Goal: Information Seeking & Learning: Learn about a topic

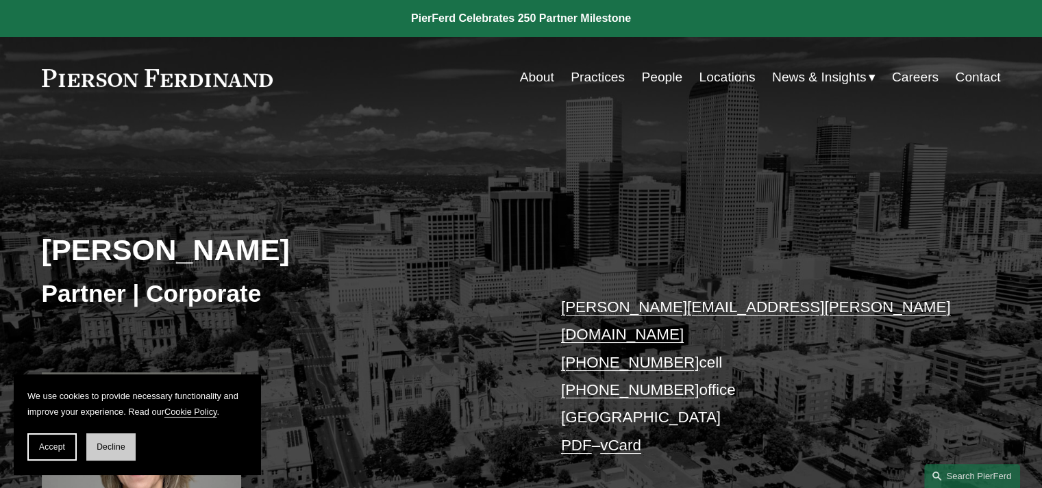
click at [126, 450] on button "Decline" at bounding box center [110, 447] width 49 height 27
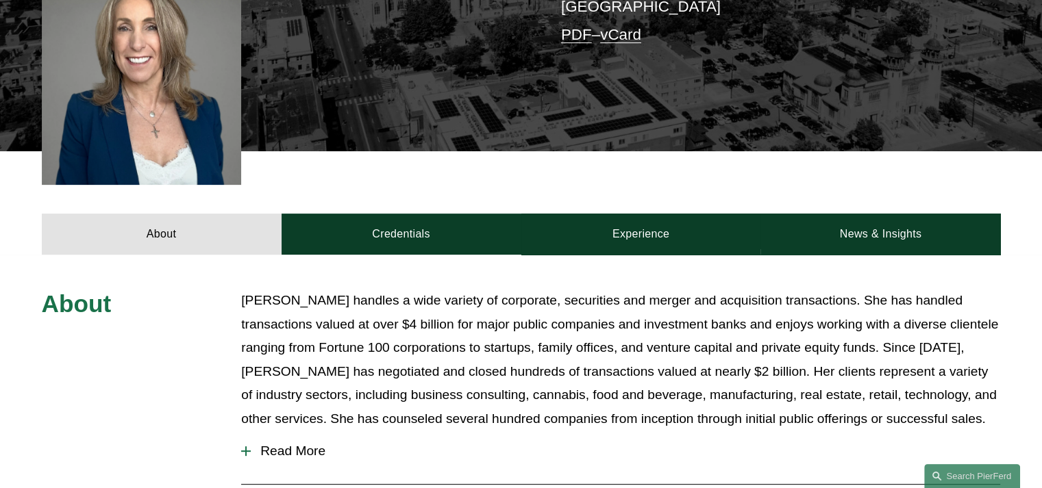
scroll to position [548, 0]
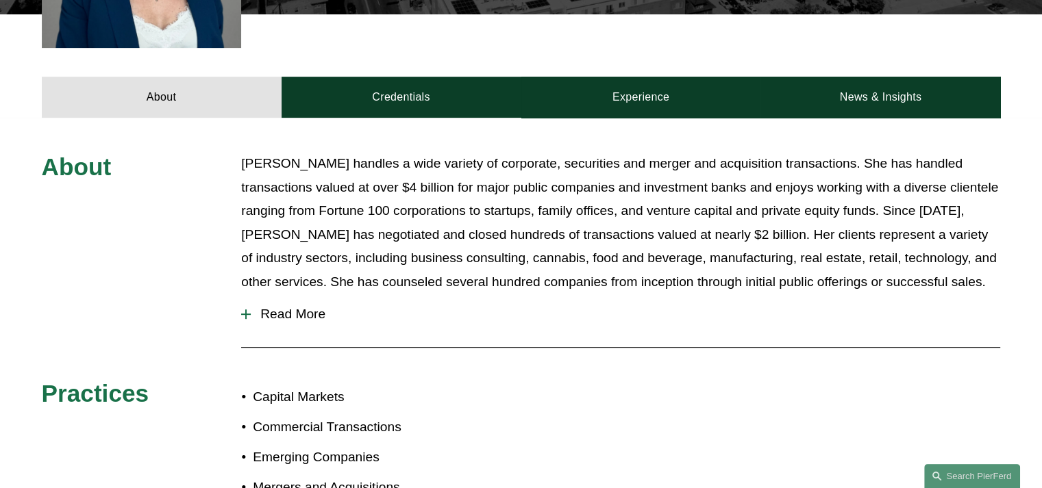
click at [240, 294] on div "About Julie Herzog handles a wide variety of corporate, securities and merger a…" at bounding box center [521, 378] width 1042 height 453
click at [247, 314] on div at bounding box center [246, 314] width 10 height 1
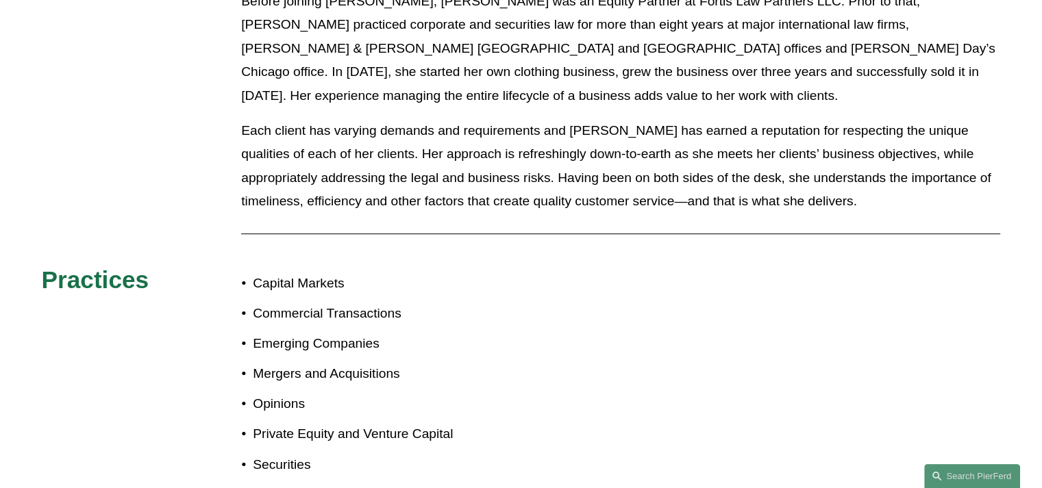
scroll to position [1027, 0]
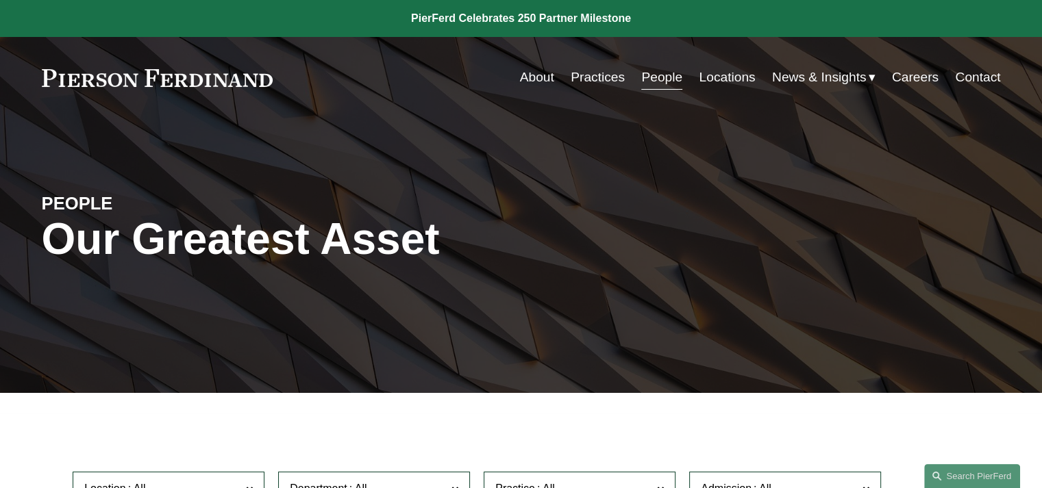
click at [742, 70] on link "Locations" at bounding box center [727, 77] width 56 height 26
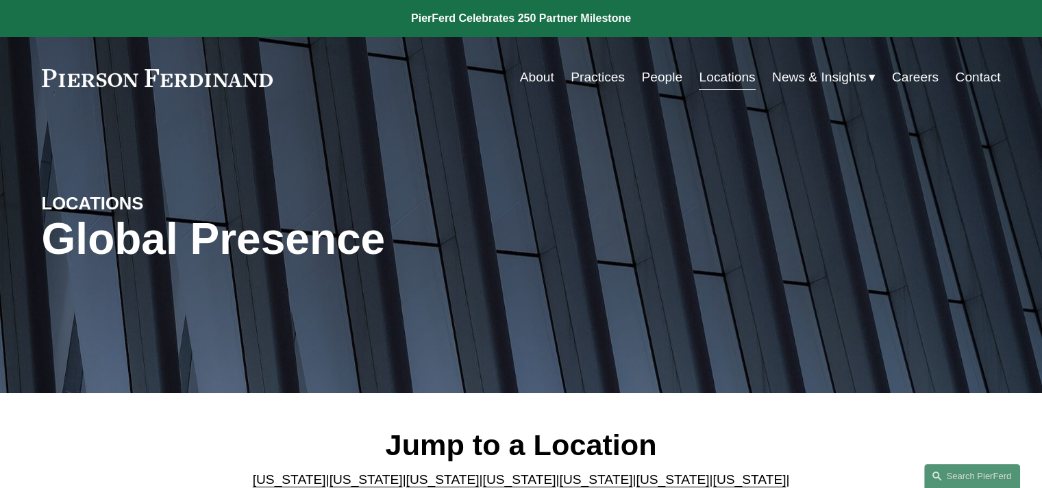
scroll to position [274, 0]
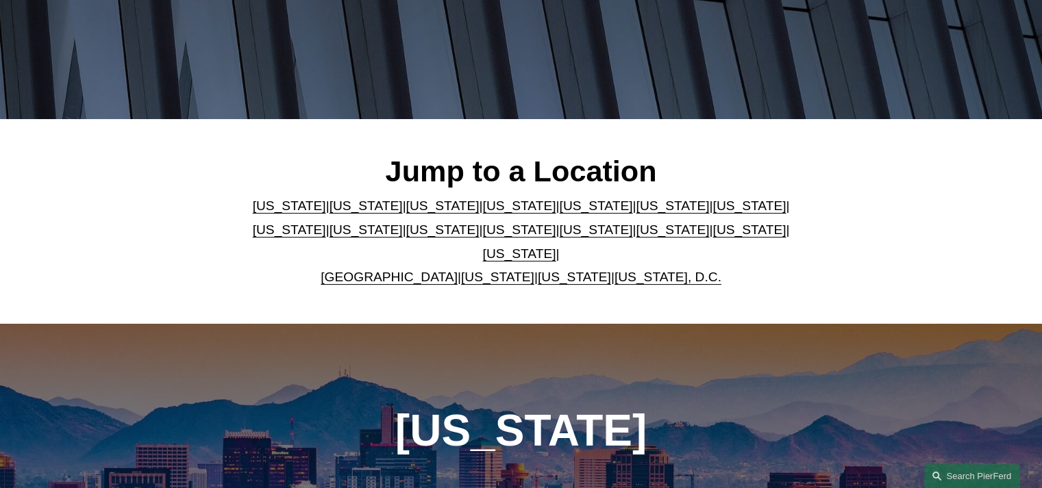
click at [408, 210] on link "[US_STATE]" at bounding box center [442, 206] width 73 height 14
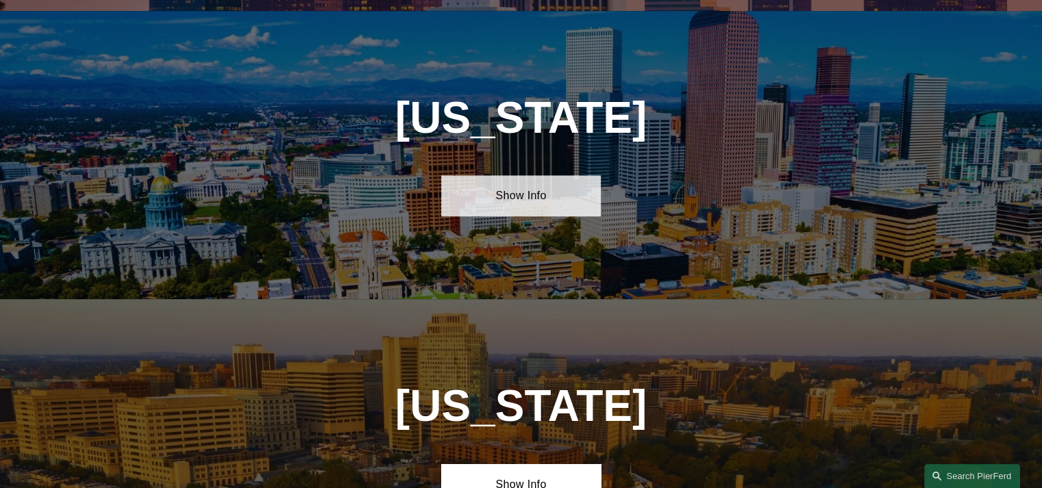
click at [521, 190] on link "Show Info" at bounding box center [521, 195] width 160 height 41
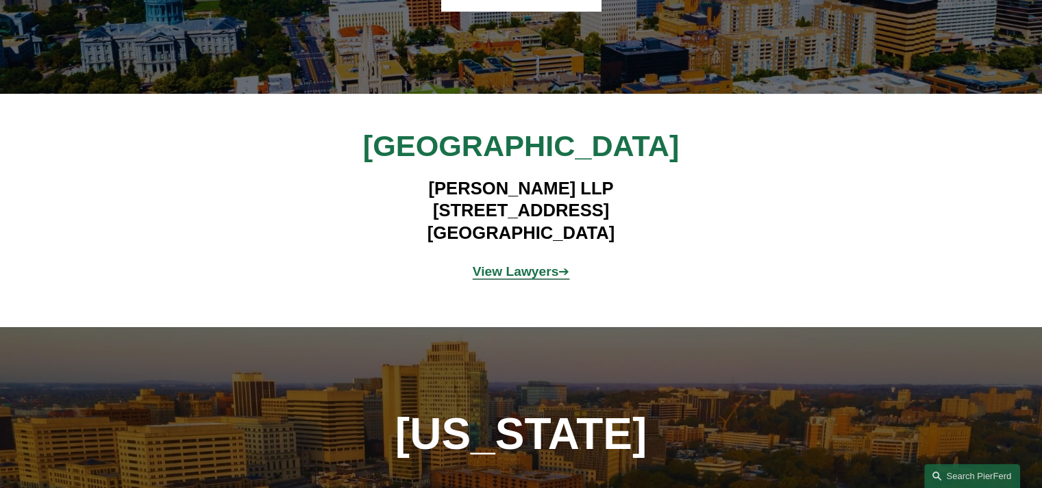
scroll to position [1438, 0]
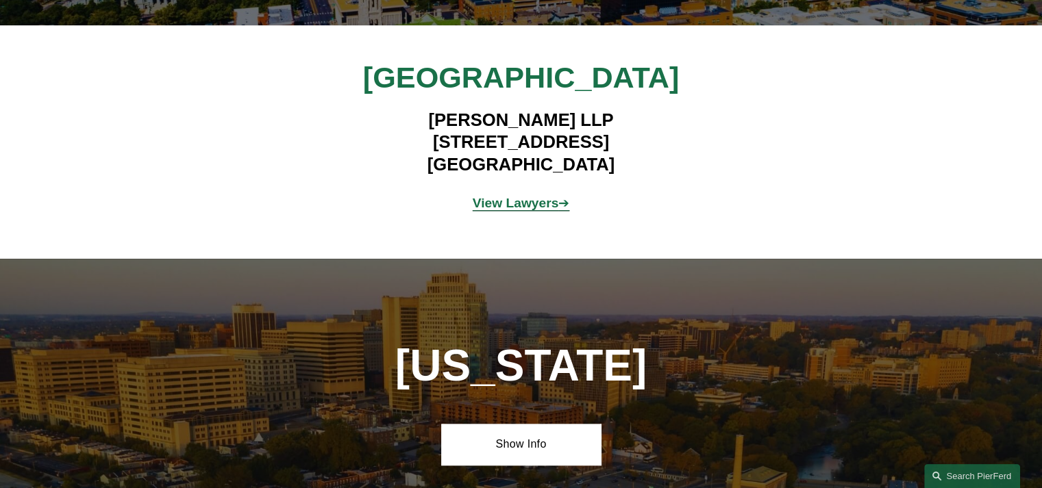
click at [537, 196] on strong "View Lawyers" at bounding box center [516, 203] width 86 height 14
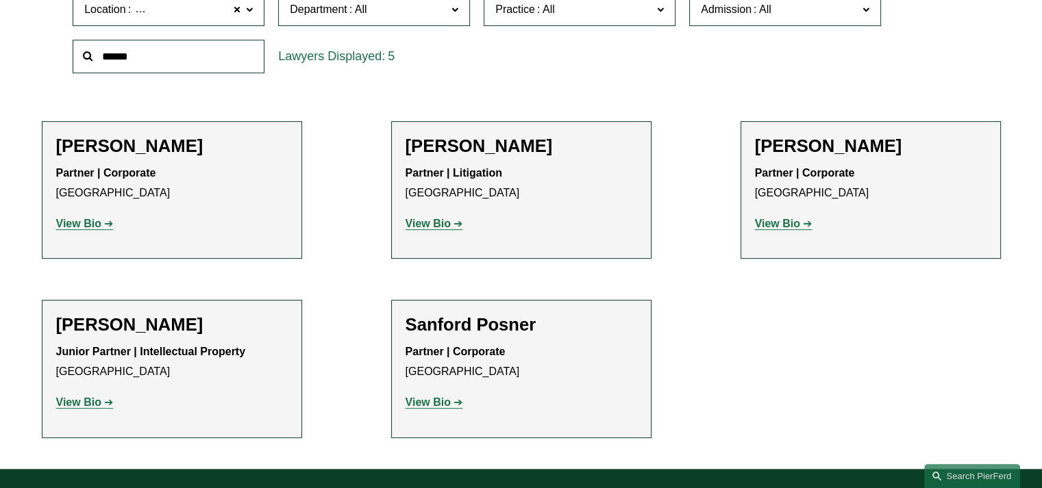
scroll to position [548, 0]
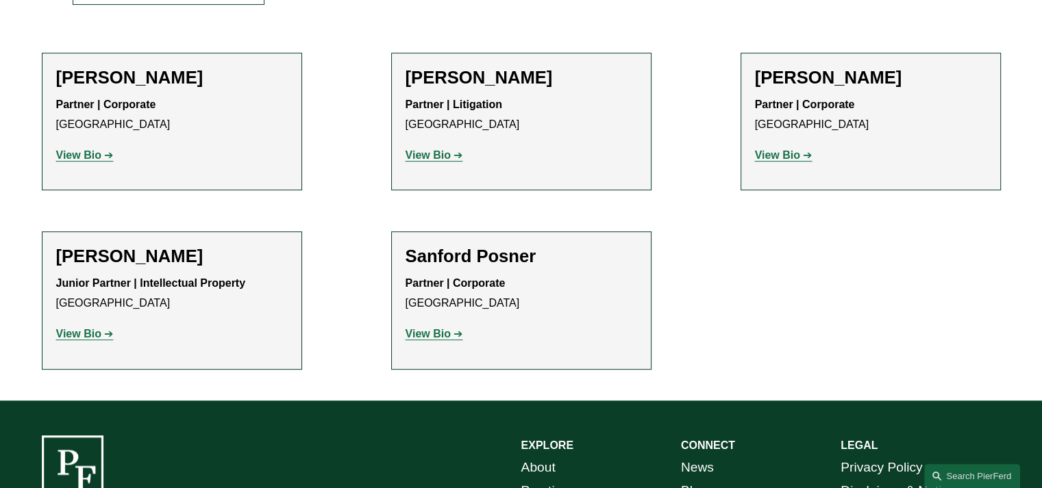
click at [88, 151] on strong "View Bio" at bounding box center [78, 155] width 45 height 12
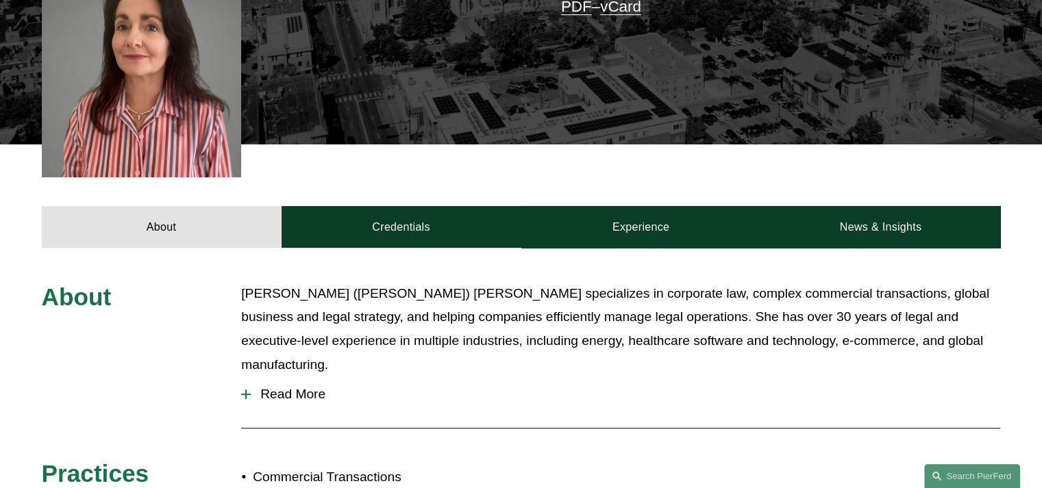
scroll to position [342, 0]
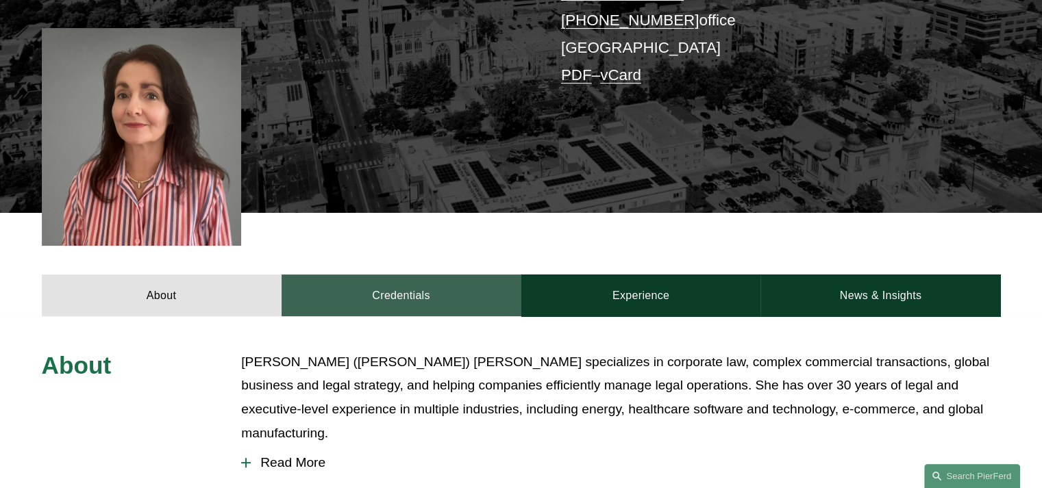
click at [397, 278] on link "Credentials" at bounding box center [401, 295] width 240 height 41
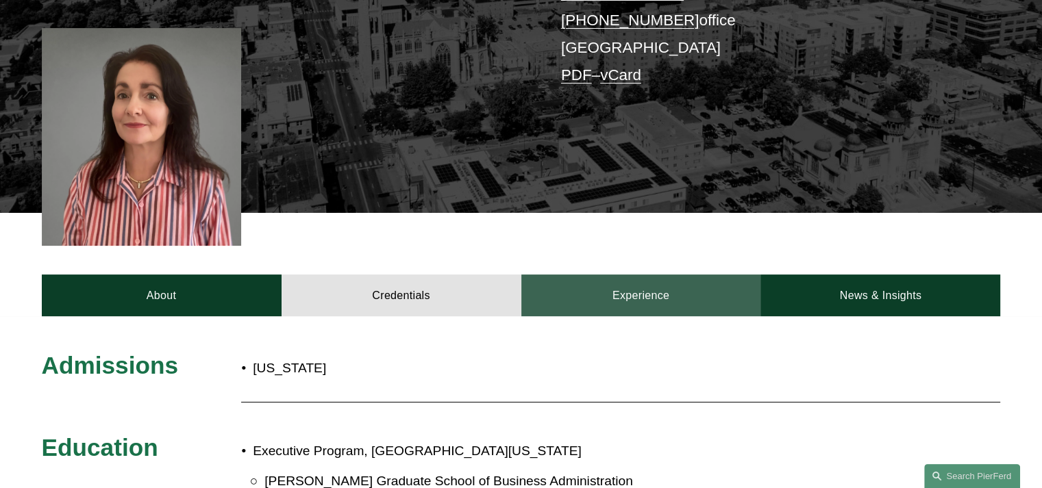
click at [712, 279] on link "Experience" at bounding box center [641, 295] width 240 height 41
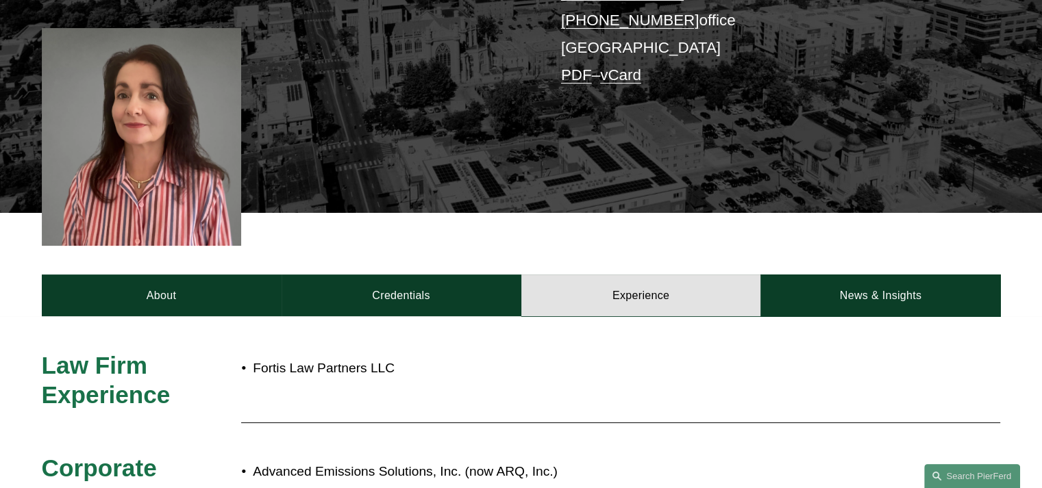
scroll to position [274, 0]
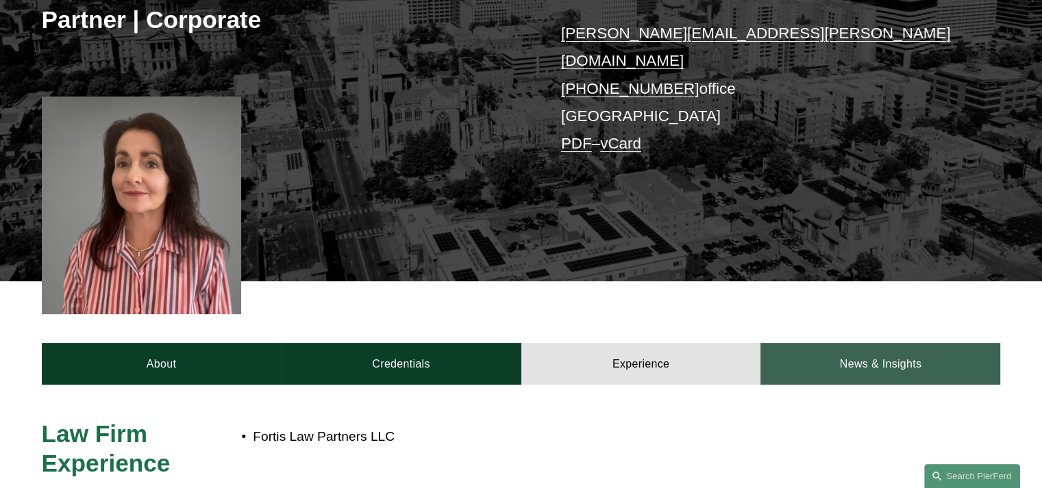
click at [851, 358] on link "News & Insights" at bounding box center [880, 363] width 240 height 41
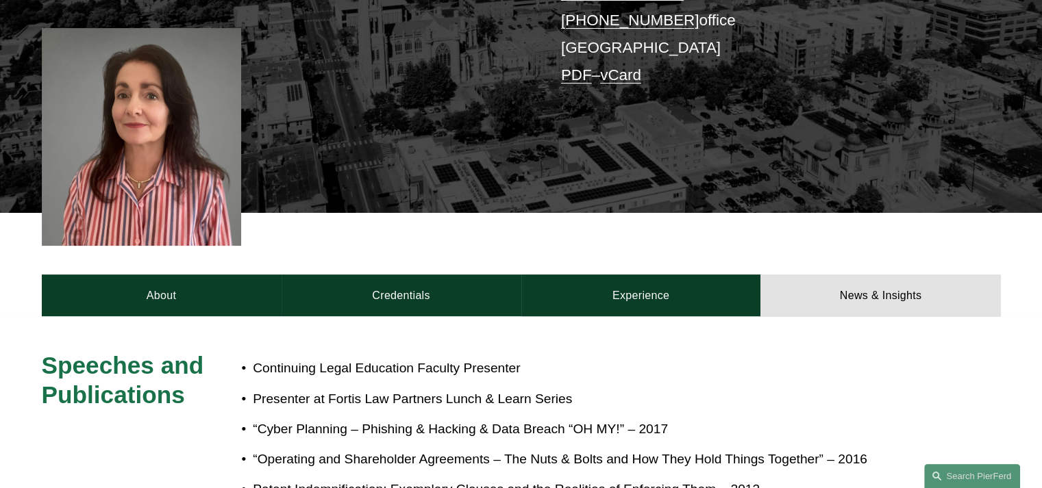
scroll to position [616, 0]
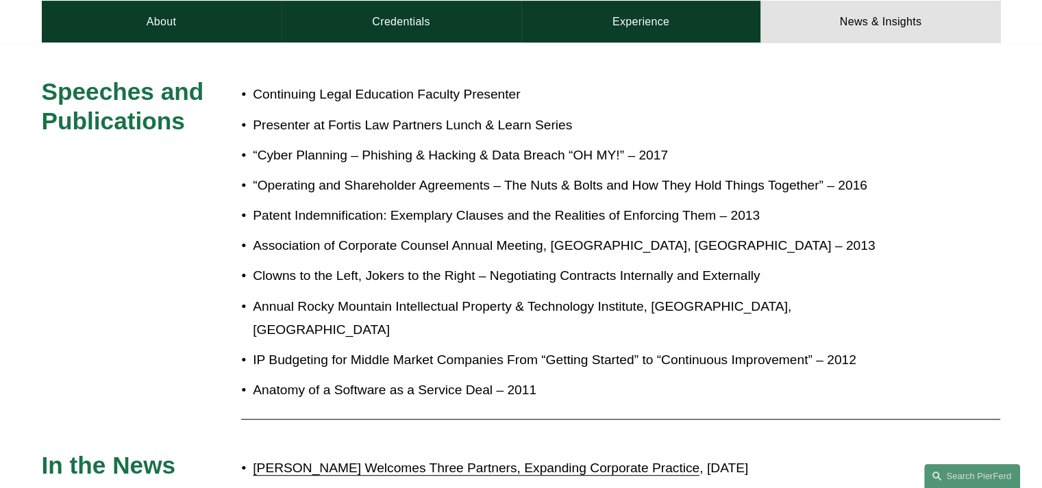
click at [606, 461] on link "[PERSON_NAME] Welcomes Three Partners, Expanding Corporate Practice" at bounding box center [476, 468] width 447 height 14
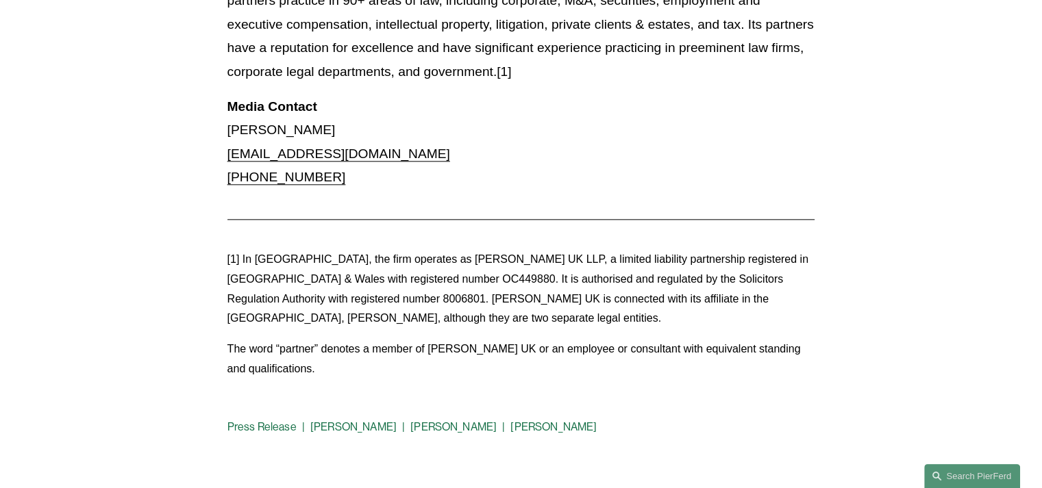
scroll to position [1370, 0]
